Goal: Task Accomplishment & Management: Manage account settings

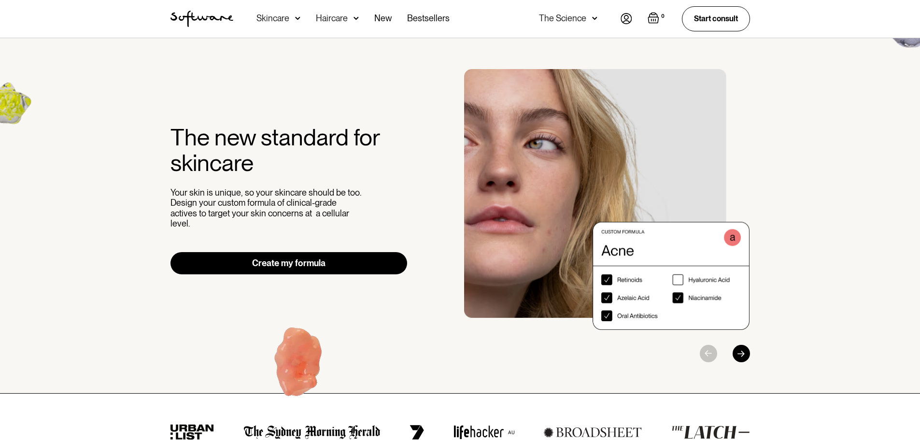
click at [301, 261] on link "Create my formula" at bounding box center [289, 263] width 237 height 22
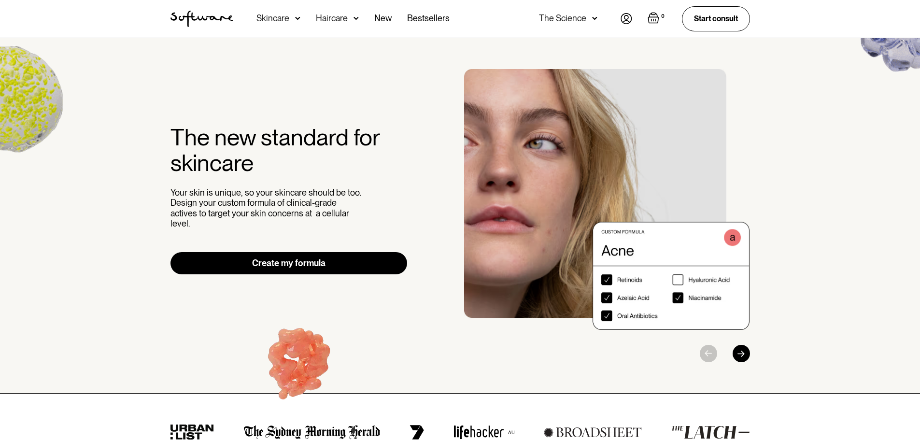
click at [627, 20] on img at bounding box center [627, 18] width 12 height 11
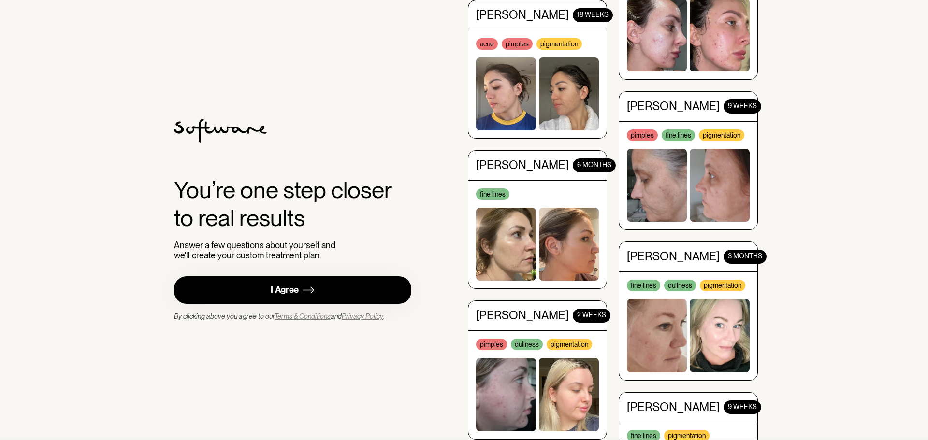
click at [278, 290] on div "I Agree" at bounding box center [285, 290] width 28 height 11
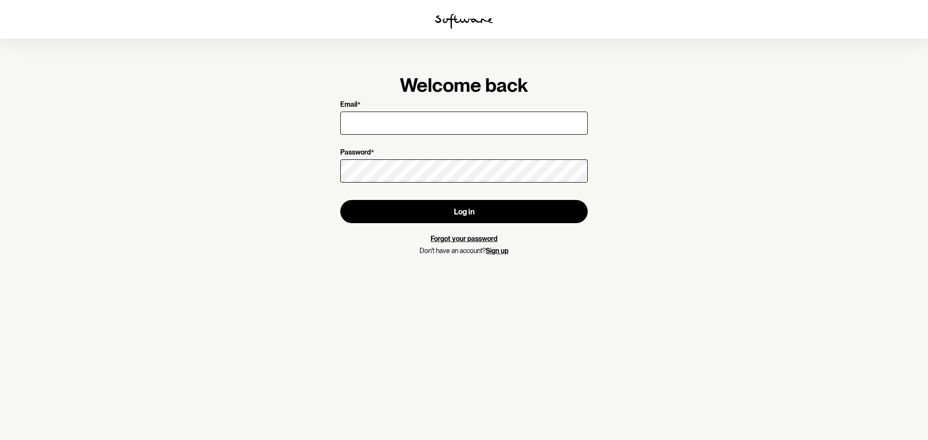
type input "[EMAIL_ADDRESS][DOMAIN_NAME]"
drag, startPoint x: 0, startPoint y: 0, endPoint x: 380, endPoint y: 118, distance: 398.1
click at [380, 118] on input "nici.perriam@gmail.com" at bounding box center [463, 123] width 247 height 23
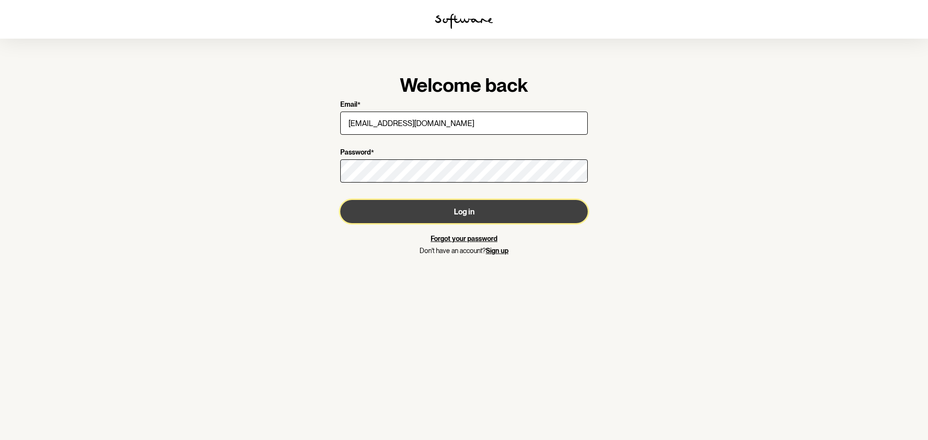
click at [533, 217] on button "Log in" at bounding box center [463, 211] width 247 height 23
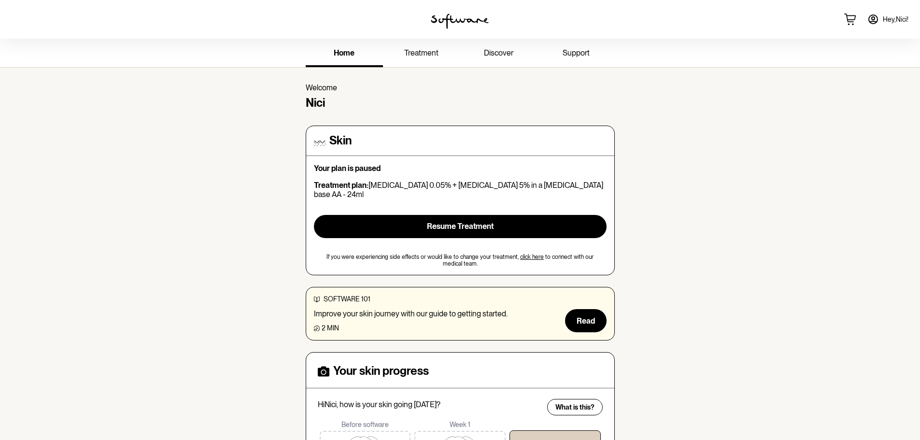
click at [414, 53] on span "treatment" at bounding box center [421, 52] width 34 height 9
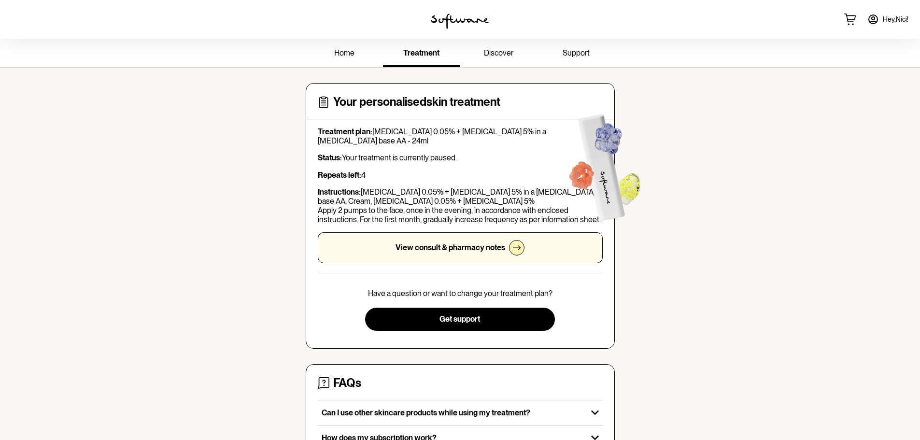
click at [495, 53] on span "discover" at bounding box center [498, 52] width 29 height 9
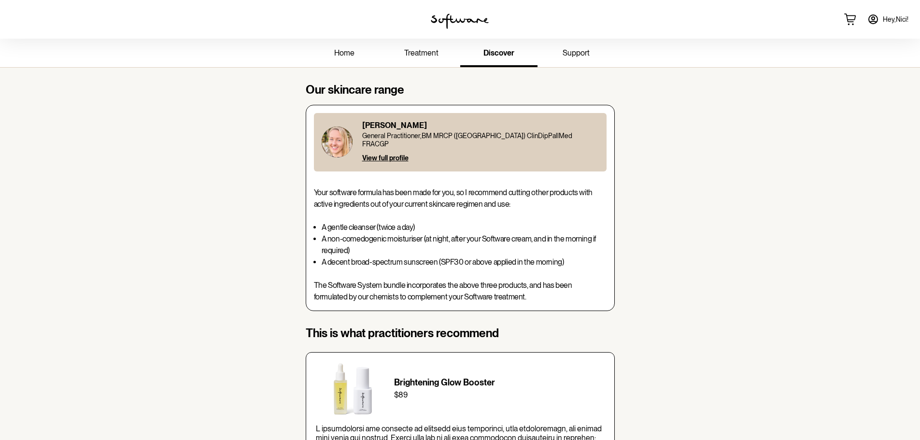
click at [345, 49] on span "home" at bounding box center [344, 52] width 20 height 9
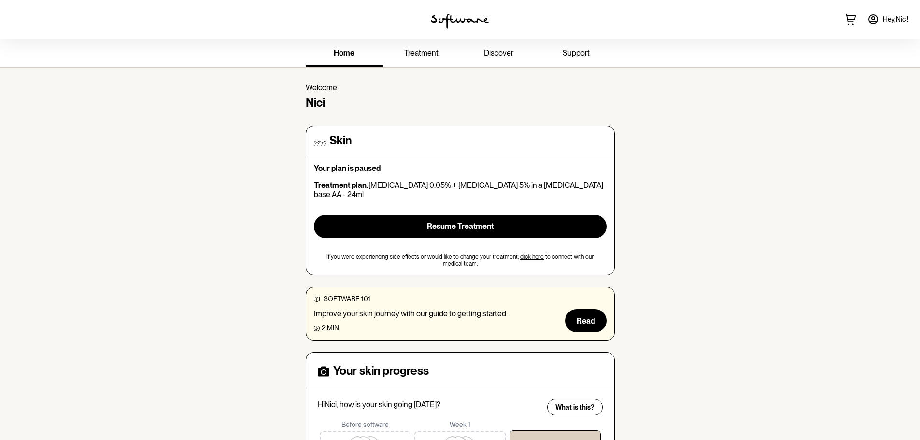
click at [466, 20] on img at bounding box center [460, 21] width 58 height 15
click at [457, 18] on img at bounding box center [460, 21] width 58 height 15
click at [568, 48] on link "support" at bounding box center [576, 54] width 77 height 27
